Goal: Information Seeking & Learning: Learn about a topic

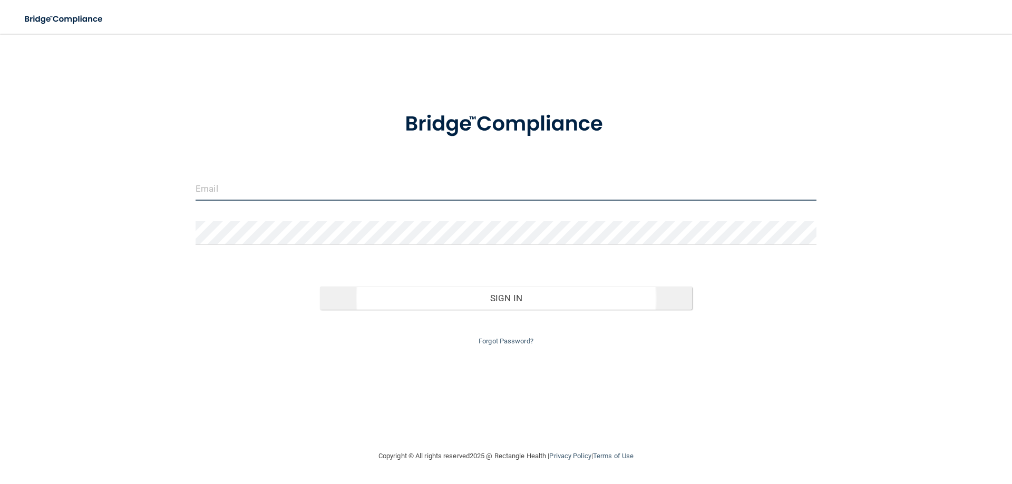
type input "[EMAIL_ADDRESS][DOMAIN_NAME]"
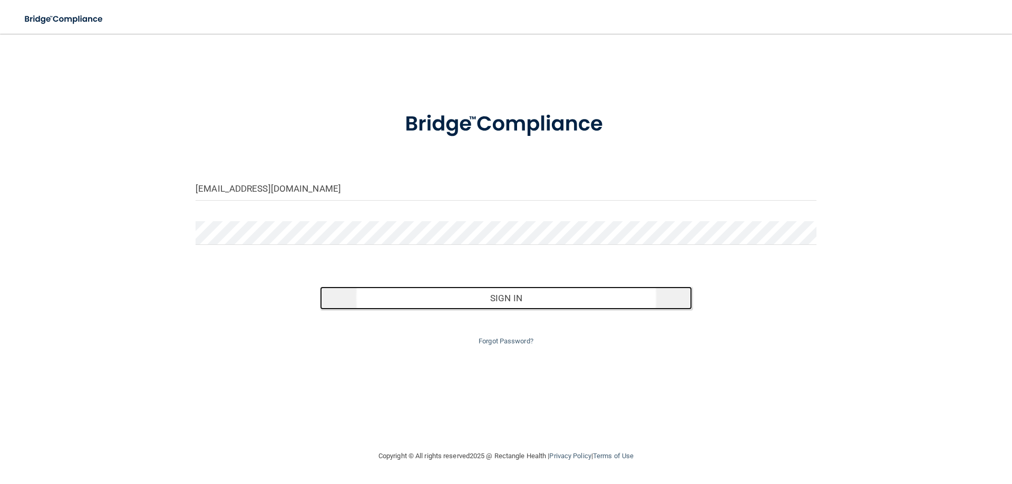
click at [517, 302] on button "Sign In" at bounding box center [506, 298] width 373 height 23
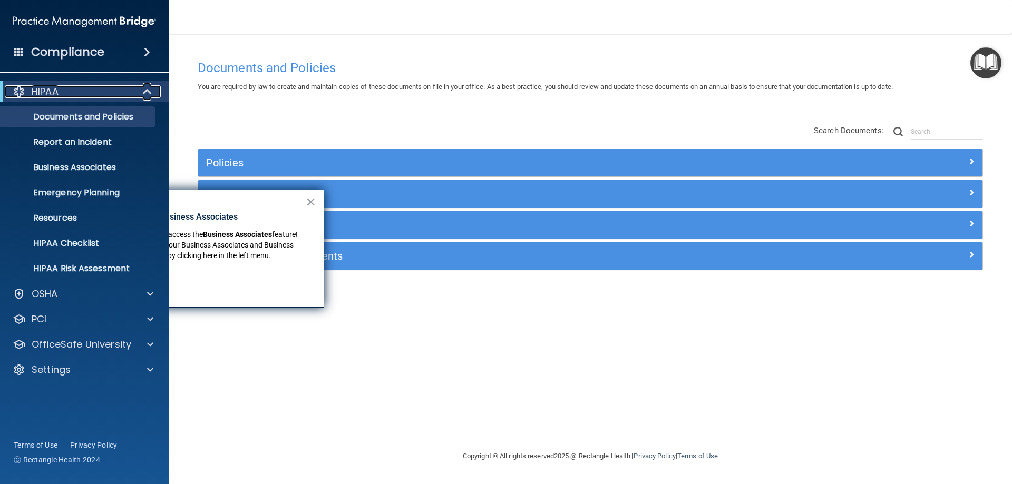
click at [52, 91] on p "HIPAA" at bounding box center [45, 91] width 27 height 13
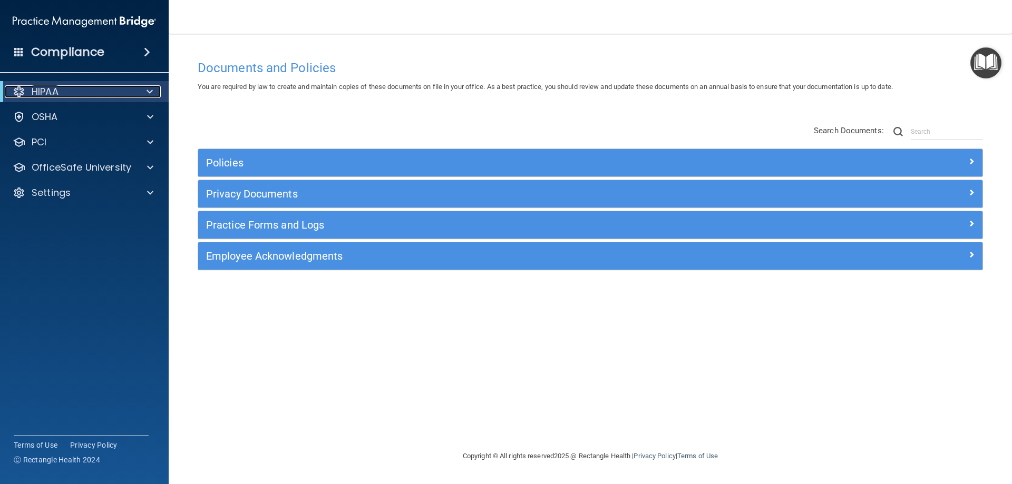
click at [52, 91] on p "HIPAA" at bounding box center [45, 91] width 27 height 13
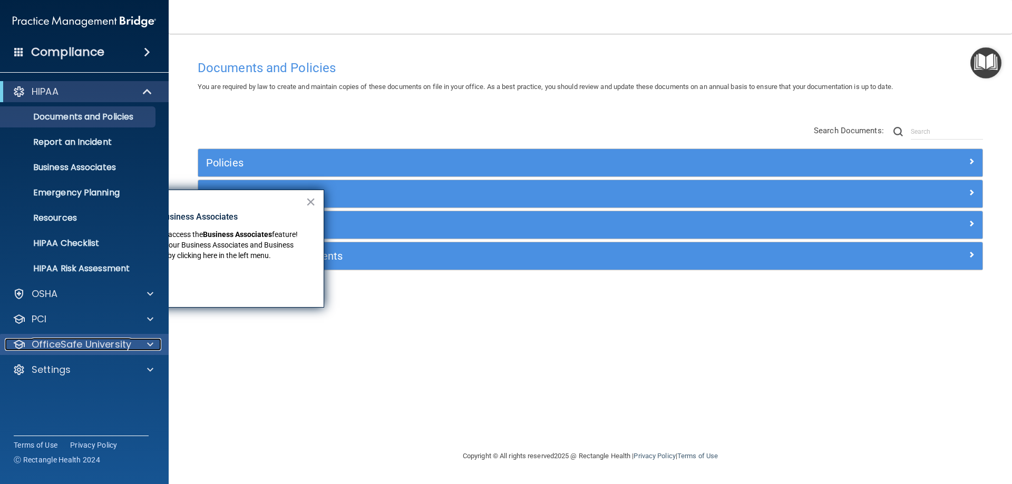
click at [57, 341] on p "OfficeSafe University" at bounding box center [82, 344] width 100 height 13
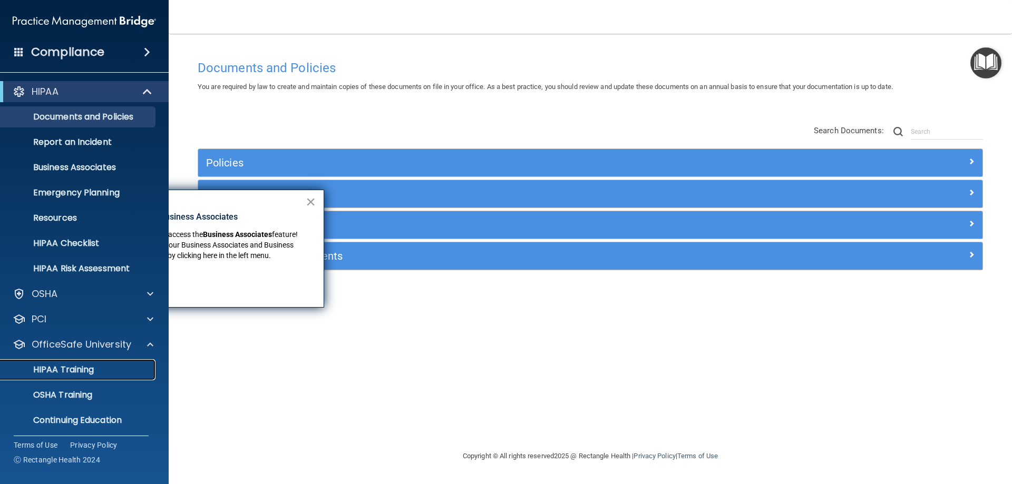
click at [64, 370] on p "HIPAA Training" at bounding box center [50, 370] width 87 height 11
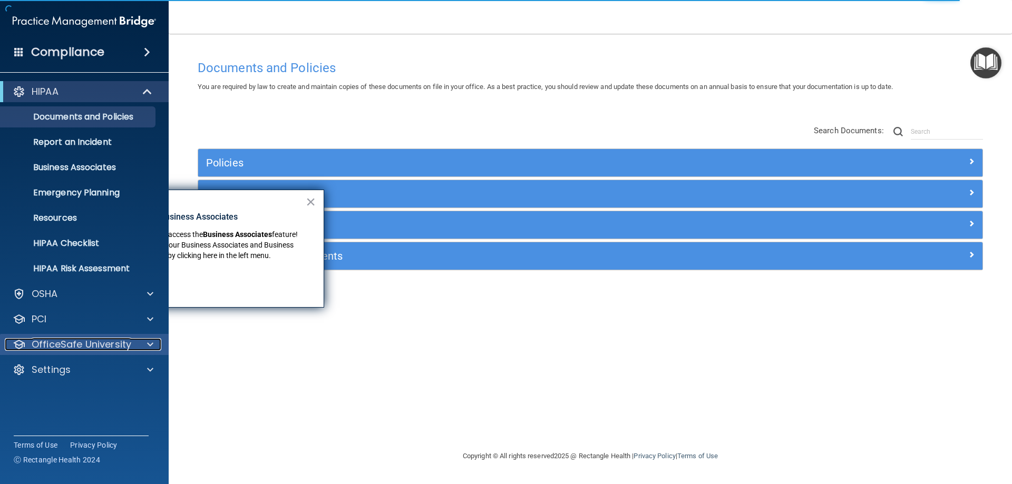
click at [131, 345] on div "OfficeSafe University" at bounding box center [70, 344] width 131 height 13
click at [125, 340] on p "OfficeSafe University" at bounding box center [82, 344] width 100 height 13
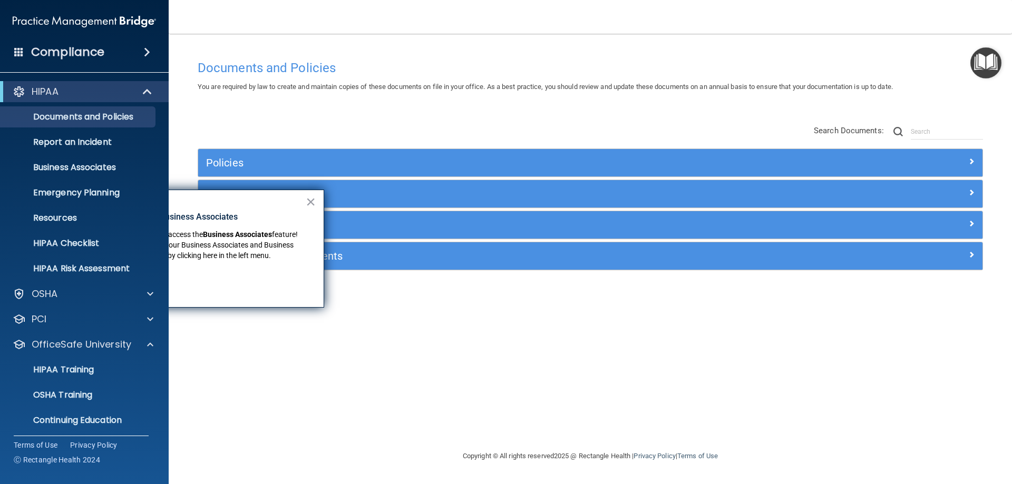
click at [440, 379] on div "Documents and Policies You are required by law to create and maintain copies of…" at bounding box center [590, 252] width 801 height 395
